Goal: Task Accomplishment & Management: Manage account settings

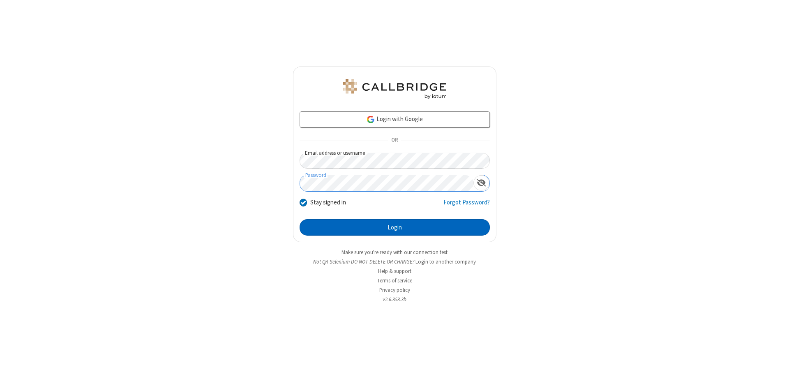
click at [395, 228] on button "Login" at bounding box center [395, 227] width 190 height 16
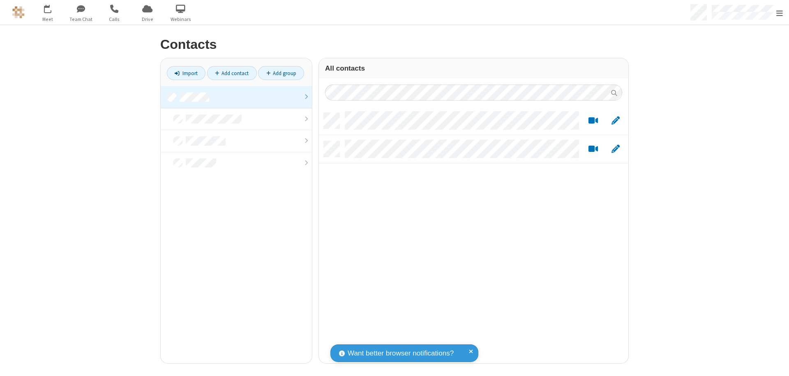
scroll to position [251, 303]
click at [232, 73] on link "Add contact" at bounding box center [232, 73] width 50 height 14
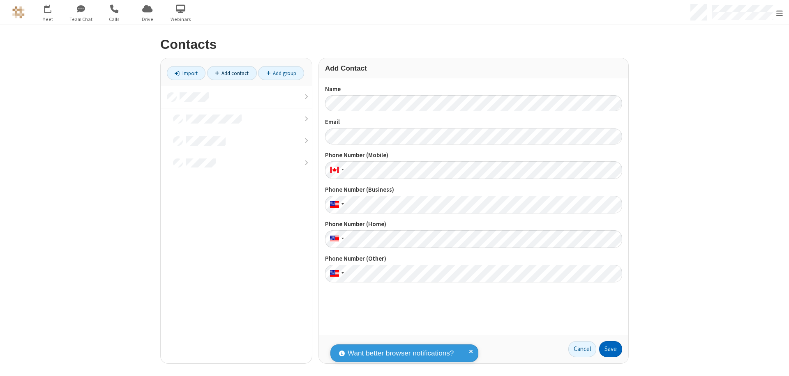
click at [611, 349] on button "Save" at bounding box center [610, 350] width 23 height 16
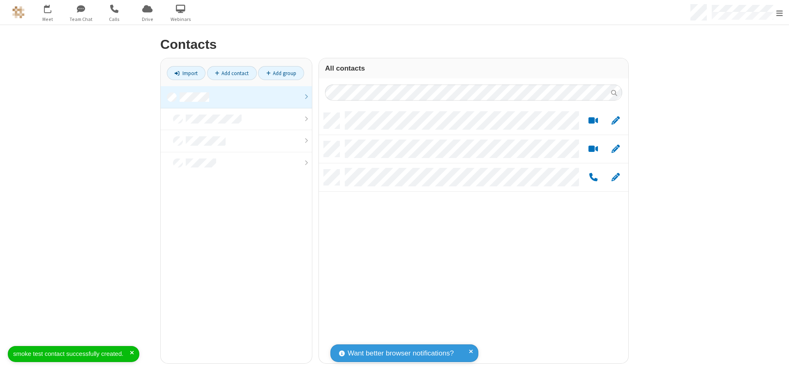
scroll to position [251, 303]
click at [232, 73] on link "Add contact" at bounding box center [232, 73] width 50 height 14
